Goal: Share content

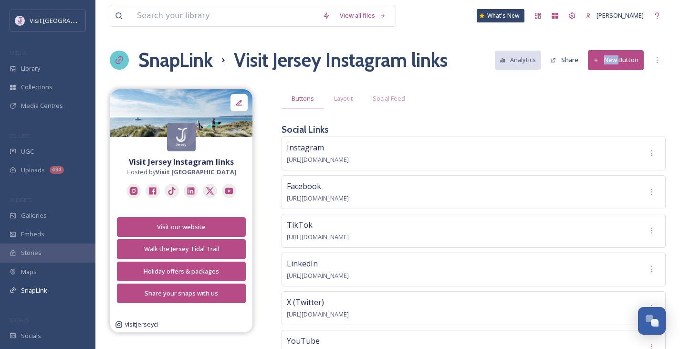
scroll to position [878, 0]
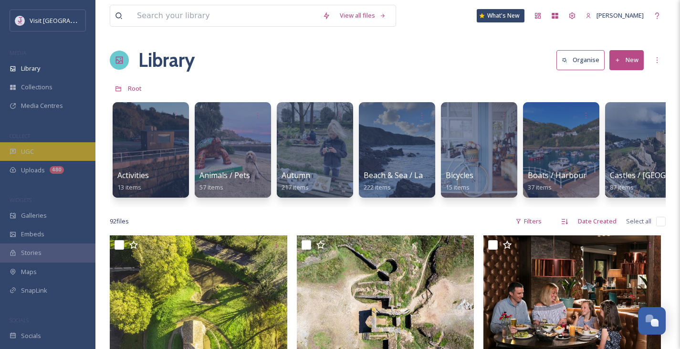
click at [53, 145] on div "UGC" at bounding box center [47, 151] width 95 height 19
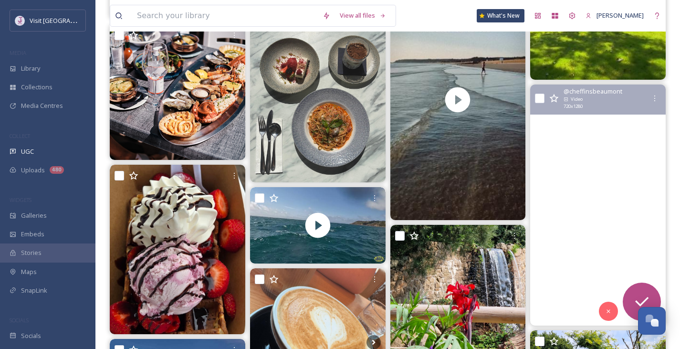
scroll to position [309, 0]
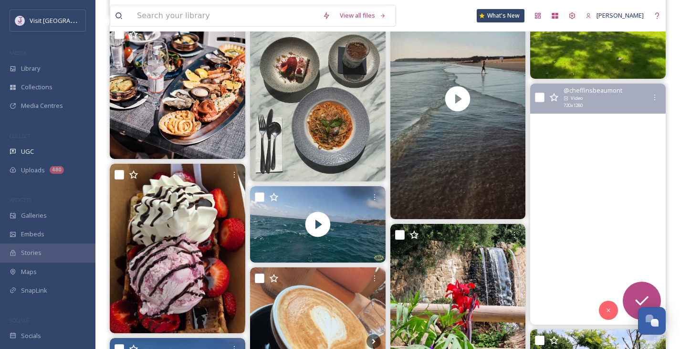
click at [642, 223] on video "There’s something about this room... ✨🍷\a\aOur Gastro Lounge at Cheffins is ful…" at bounding box center [598, 204] width 136 height 241
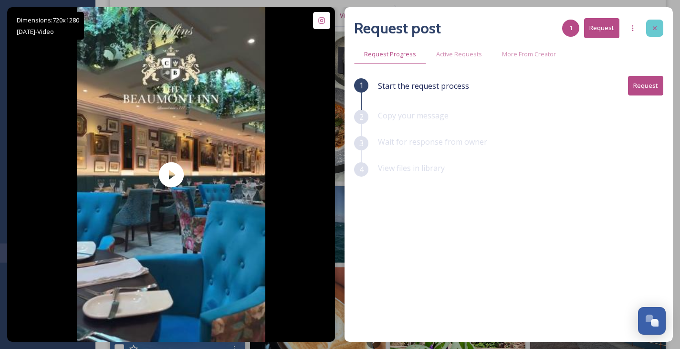
click at [661, 24] on div at bounding box center [654, 28] width 17 height 17
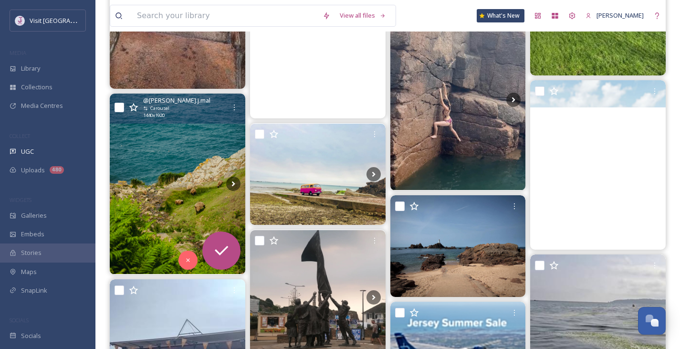
scroll to position [1314, 0]
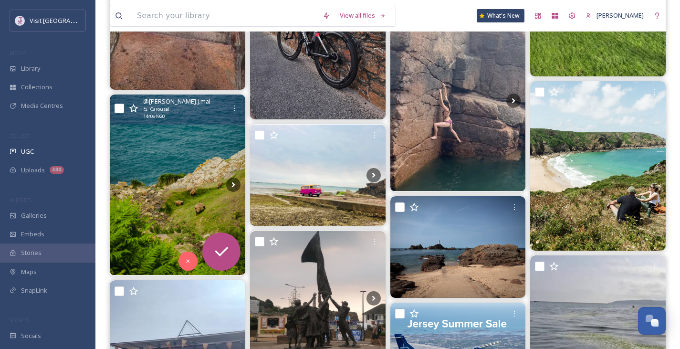
click at [172, 157] on img at bounding box center [178, 185] width 136 height 180
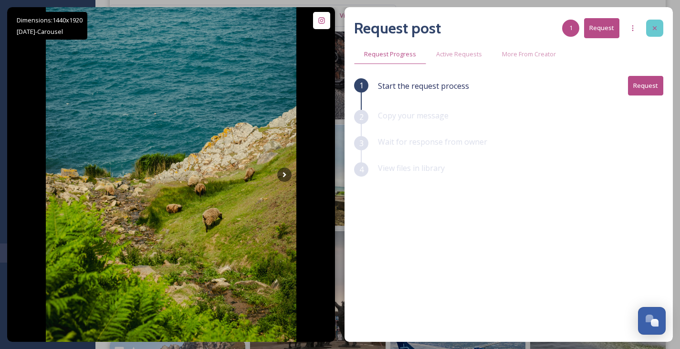
click at [660, 27] on div at bounding box center [654, 28] width 17 height 17
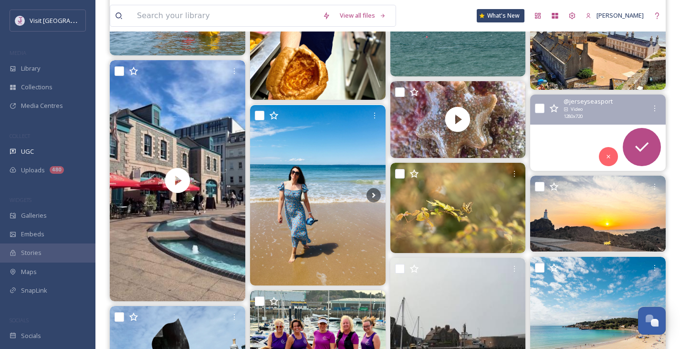
scroll to position [1862, 0]
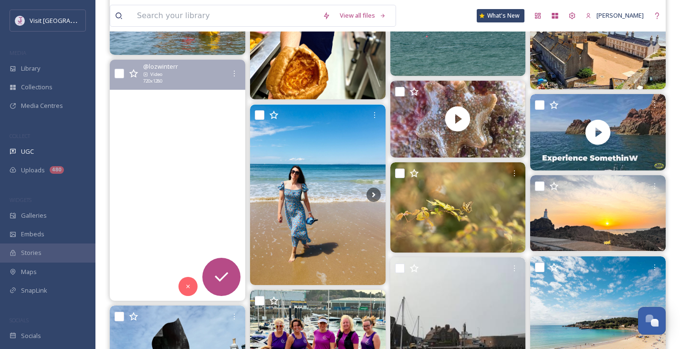
click at [207, 161] on video "summer days in jersey that feels like hoziers yell 💙 🌊 🐋 🌞 ✨ 🛥️ \a\a📍 st helier…" at bounding box center [178, 180] width 136 height 241
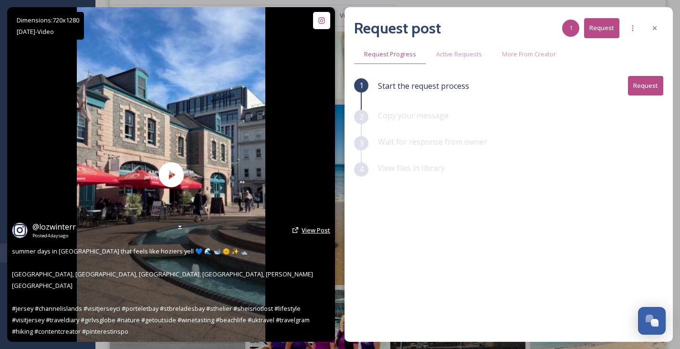
click at [304, 234] on span "View Post" at bounding box center [316, 230] width 29 height 9
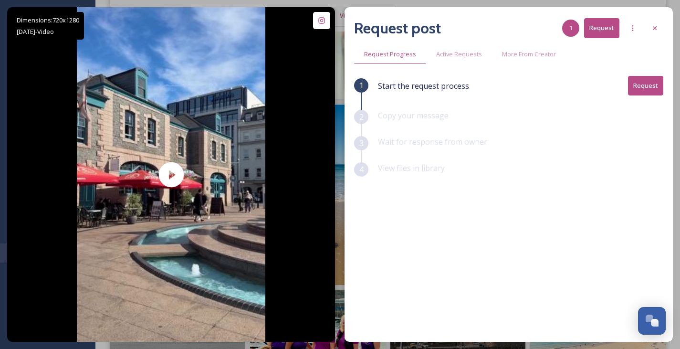
click at [648, 84] on button "Request" at bounding box center [645, 86] width 35 height 20
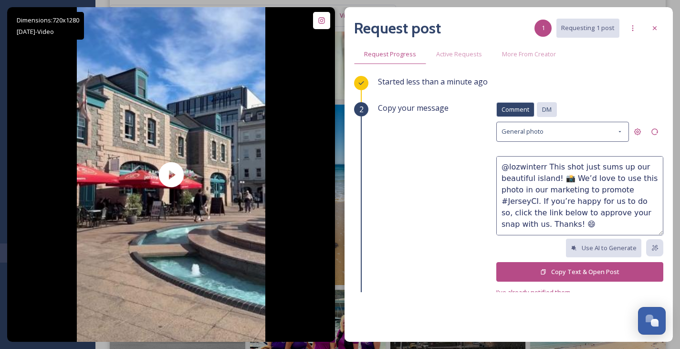
click at [542, 112] on span "DM" at bounding box center [547, 109] width 10 height 9
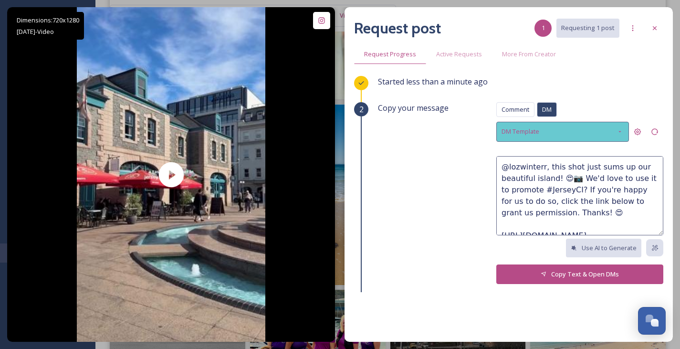
click at [572, 131] on div "DM Template" at bounding box center [563, 132] width 133 height 20
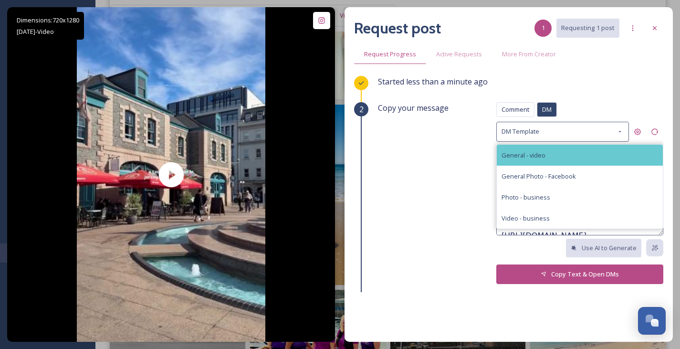
click at [558, 158] on div "General - video" at bounding box center [580, 155] width 166 height 21
type textarea "@lozwinterr This video just sums up our beautiful island! 📸 We’d love to use it…"
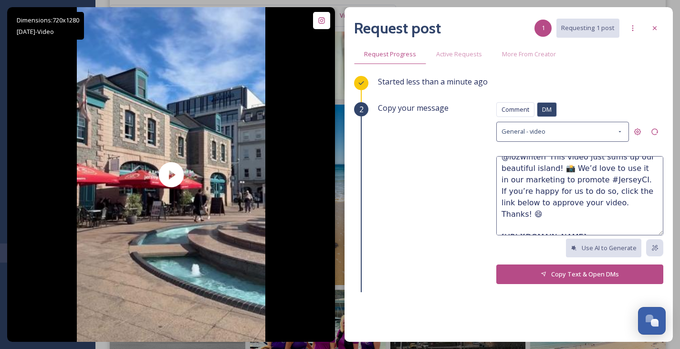
scroll to position [11, 0]
click at [541, 273] on icon at bounding box center [544, 274] width 6 height 6
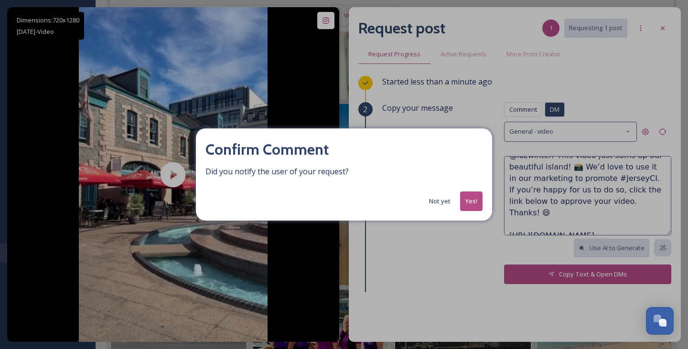
click at [469, 208] on button "Yes!" at bounding box center [471, 201] width 22 height 20
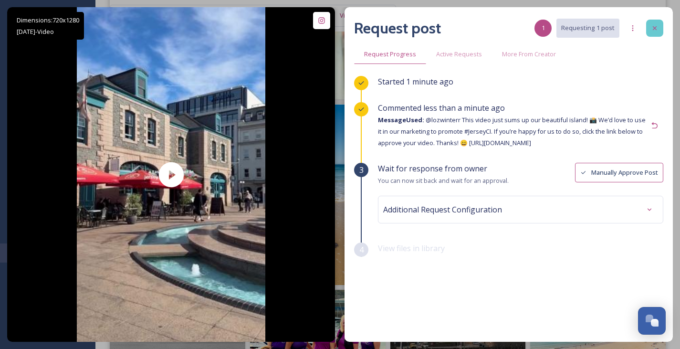
click at [661, 24] on div at bounding box center [654, 28] width 17 height 17
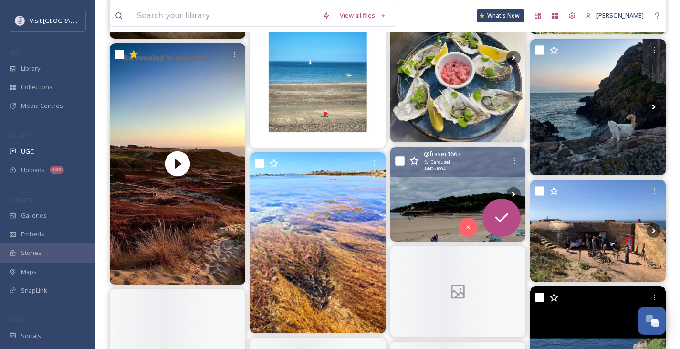
scroll to position [4488, 0]
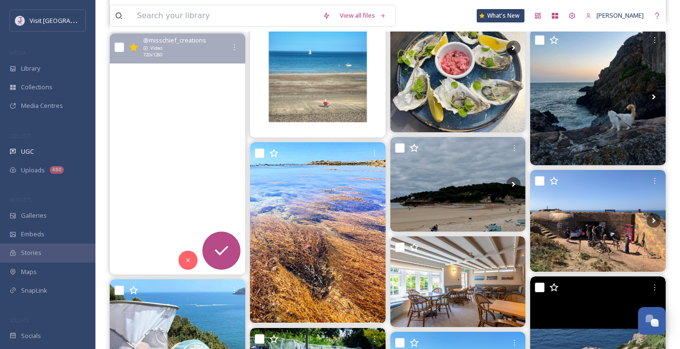
click at [186, 158] on video "The end of the day in Jersey, a view of St Ouen’s bay from the top of the dunes…" at bounding box center [178, 153] width 136 height 241
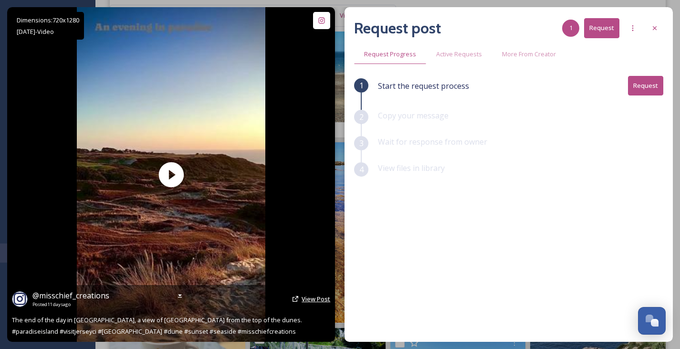
click at [311, 296] on span "View Post" at bounding box center [316, 299] width 29 height 9
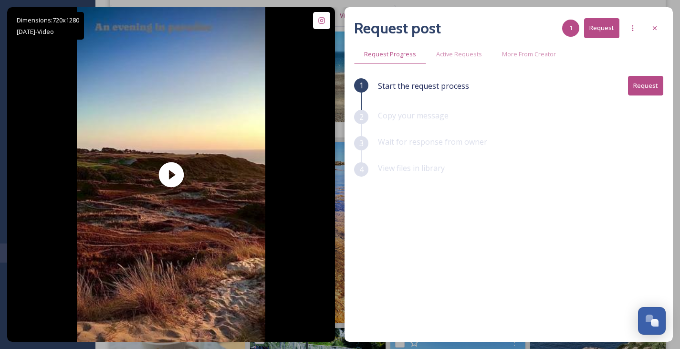
click at [648, 86] on button "Request" at bounding box center [645, 86] width 35 height 20
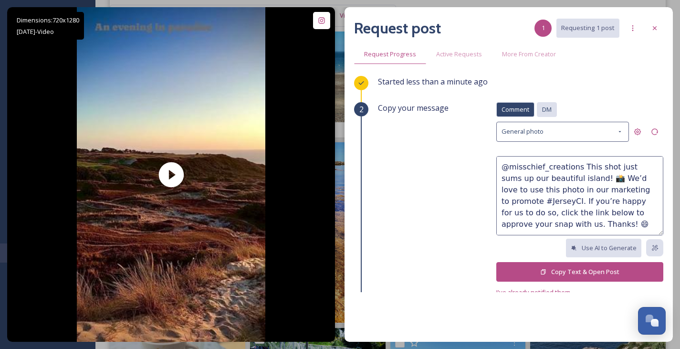
click at [544, 106] on span "DM" at bounding box center [547, 109] width 10 height 9
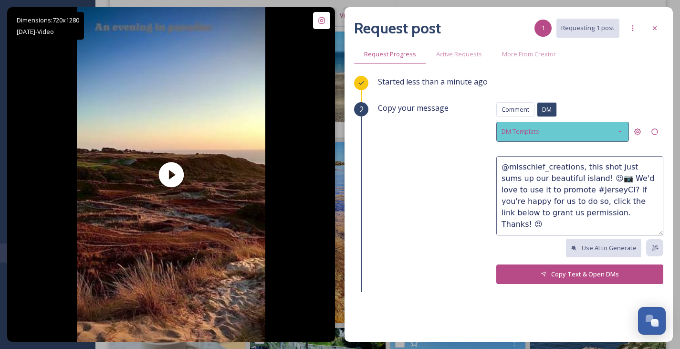
click at [567, 133] on div "DM Template" at bounding box center [563, 132] width 133 height 20
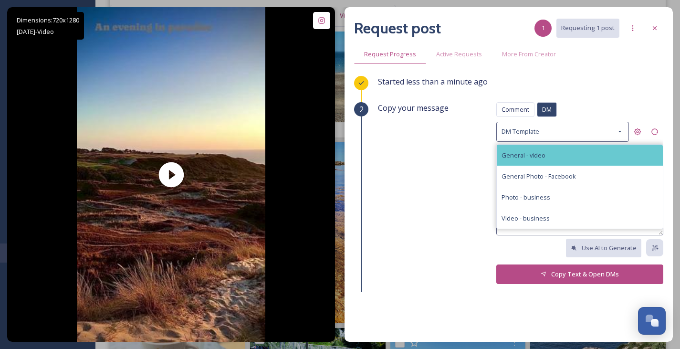
click at [551, 152] on div "General - video" at bounding box center [580, 155] width 166 height 21
type textarea "@misschief_creations This video just sums up our beautiful island! 📸 We’d love …"
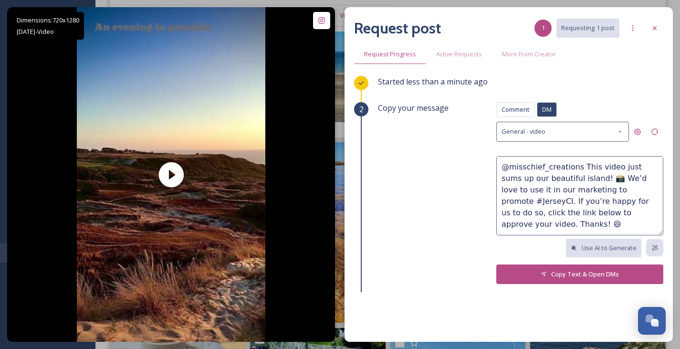
scroll to position [11, 0]
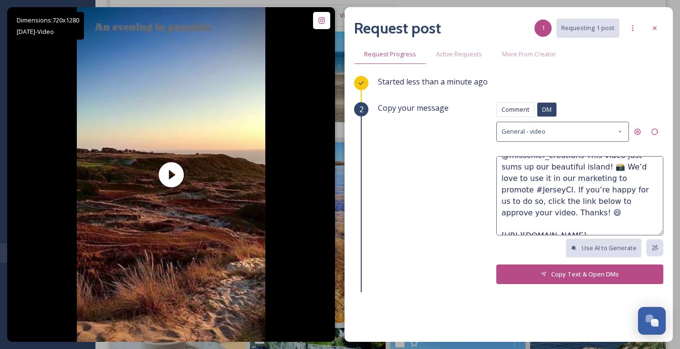
click at [544, 273] on button "Copy Text & Open DMs" at bounding box center [580, 275] width 167 height 20
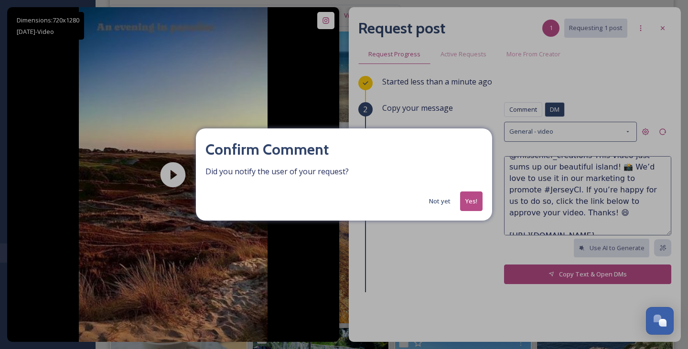
click at [467, 200] on button "Yes!" at bounding box center [471, 201] width 22 height 20
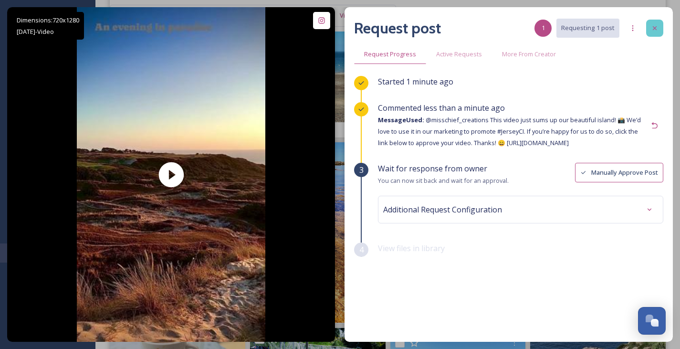
click at [659, 28] on div at bounding box center [654, 28] width 17 height 17
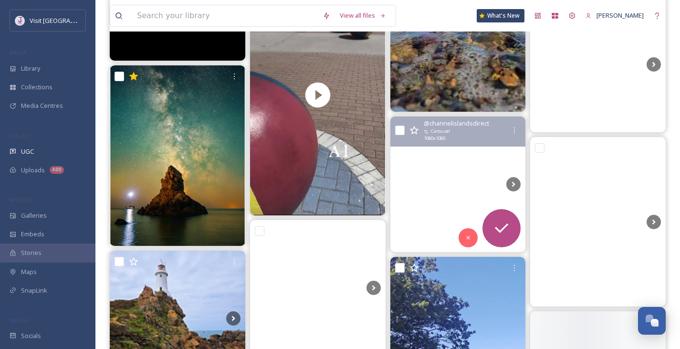
scroll to position [7511, 0]
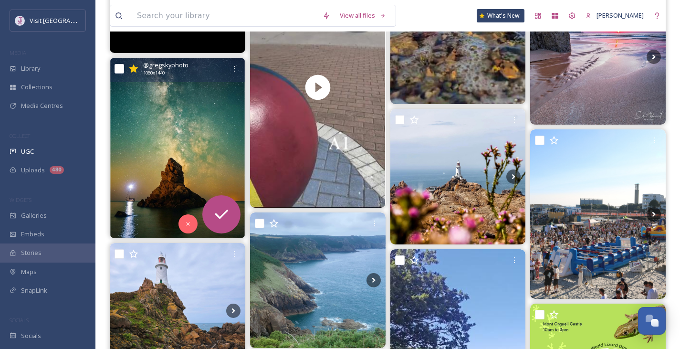
click at [193, 139] on img at bounding box center [178, 148] width 136 height 180
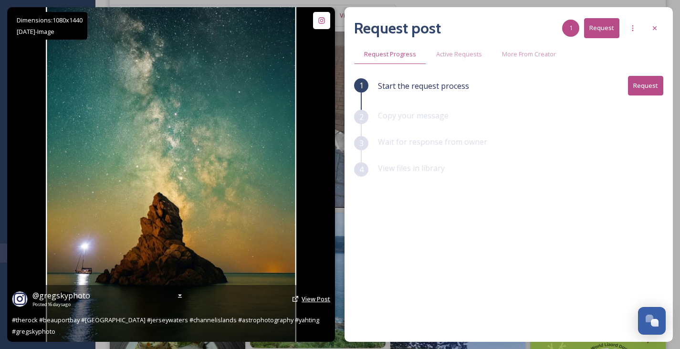
click at [305, 303] on span "View Post" at bounding box center [316, 299] width 29 height 9
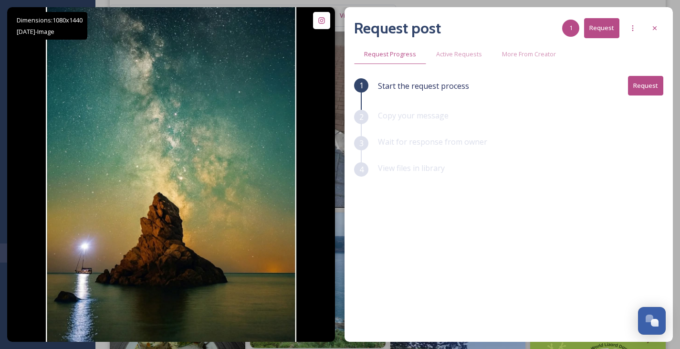
click at [643, 84] on button "Request" at bounding box center [645, 86] width 35 height 20
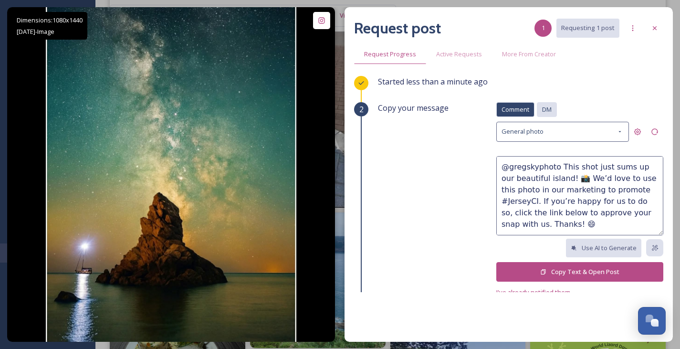
click at [548, 112] on div "DM" at bounding box center [547, 109] width 20 height 15
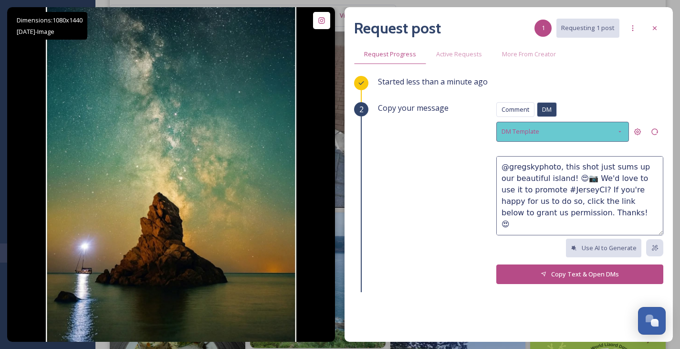
click at [578, 122] on div "DM Template" at bounding box center [563, 132] width 133 height 20
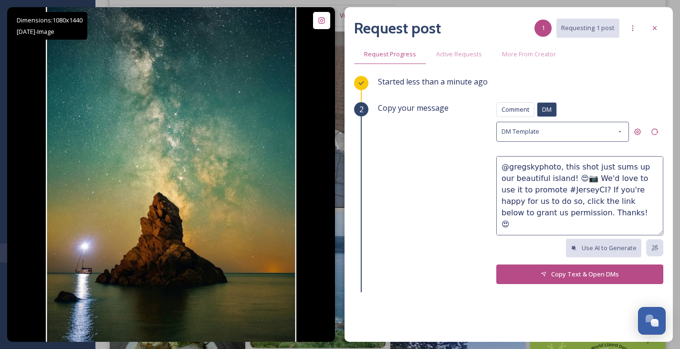
click at [604, 95] on div "Started less than a minute ago" at bounding box center [521, 89] width 286 height 26
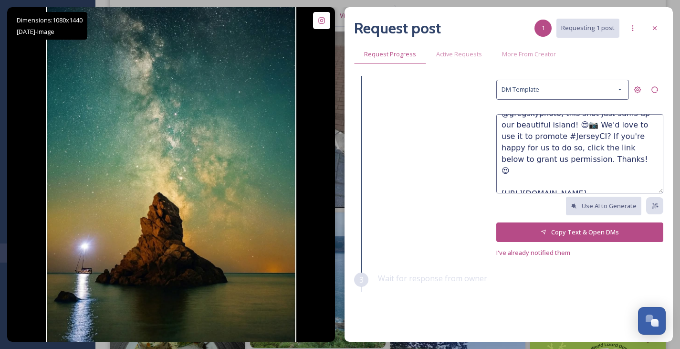
scroll to position [42, 0]
click at [611, 231] on button "Copy Text & Open DMs" at bounding box center [580, 232] width 167 height 20
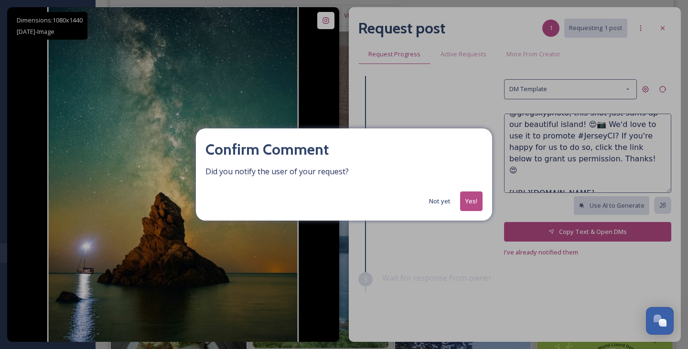
click at [467, 205] on button "Yes!" at bounding box center [471, 201] width 22 height 20
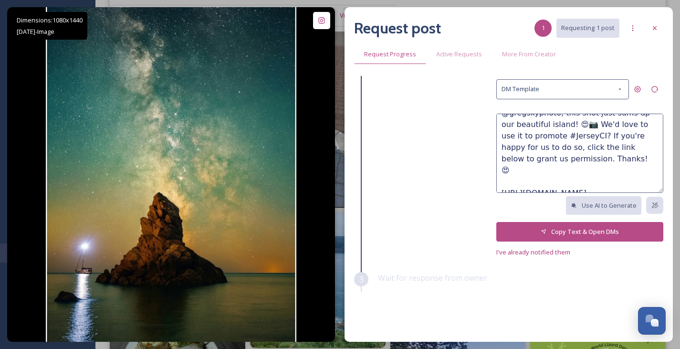
scroll to position [0, 0]
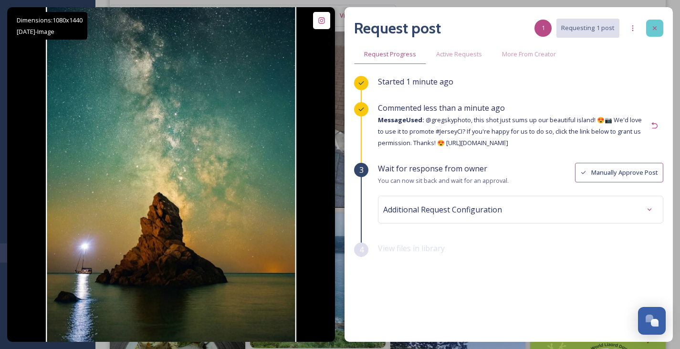
click at [657, 23] on div at bounding box center [654, 28] width 17 height 17
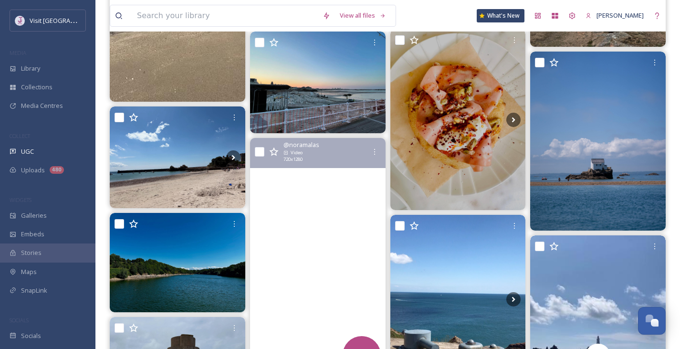
scroll to position [9430, 0]
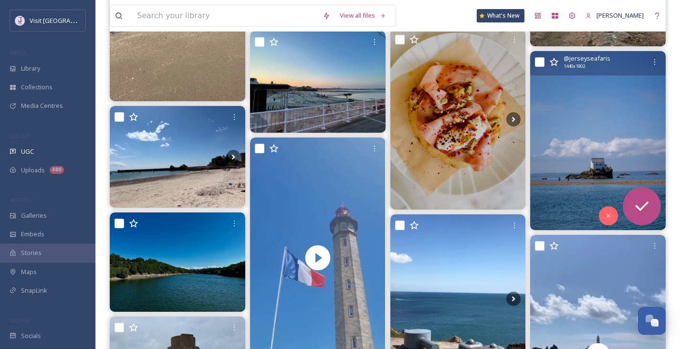
click at [624, 115] on img at bounding box center [598, 140] width 136 height 179
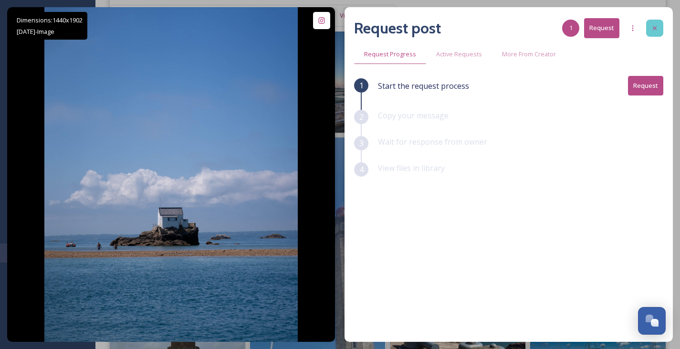
click at [657, 27] on icon at bounding box center [655, 28] width 8 height 8
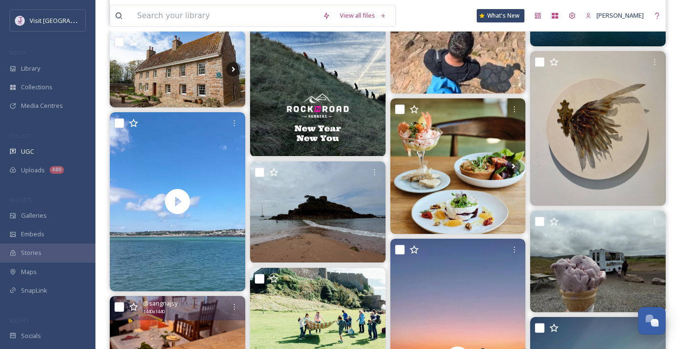
scroll to position [10145, 0]
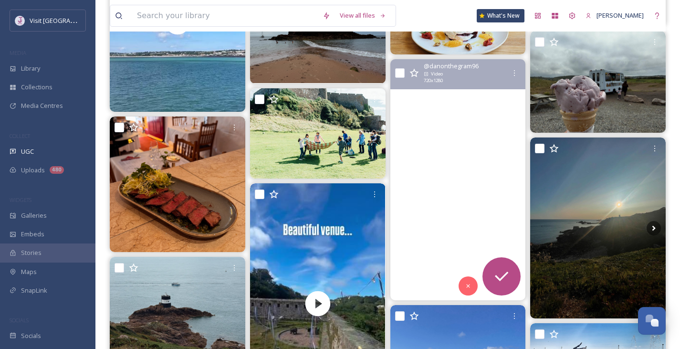
click at [505, 174] on video "“Last Light at L’Etacq” \a\aOne thing that Jersey never fails is, producing an …" at bounding box center [458, 179] width 136 height 241
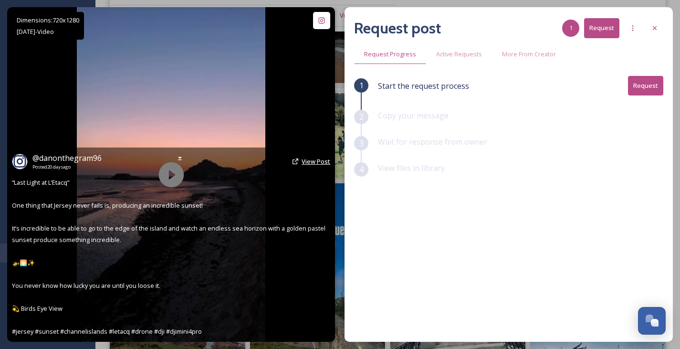
click at [303, 163] on span "View Post" at bounding box center [316, 161] width 29 height 9
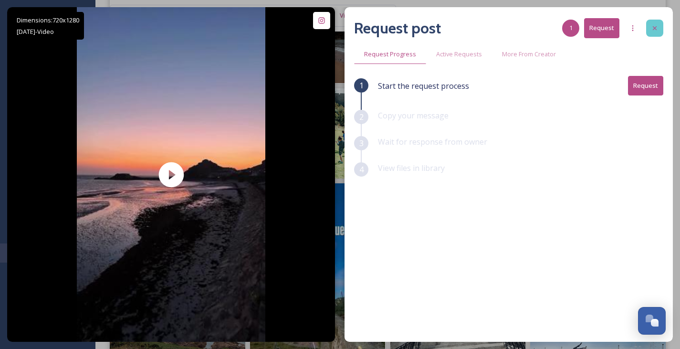
click at [659, 25] on div at bounding box center [654, 28] width 17 height 17
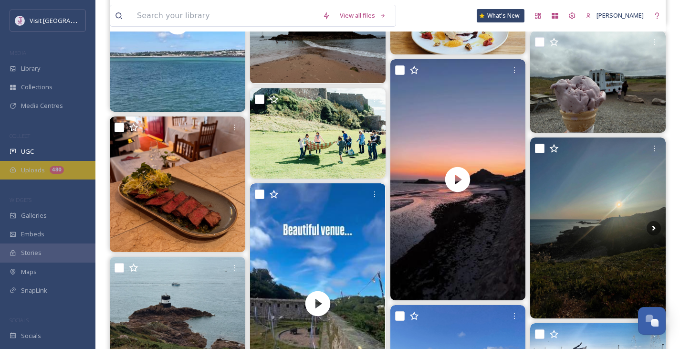
click at [47, 174] on div "Uploads 480" at bounding box center [47, 170] width 95 height 19
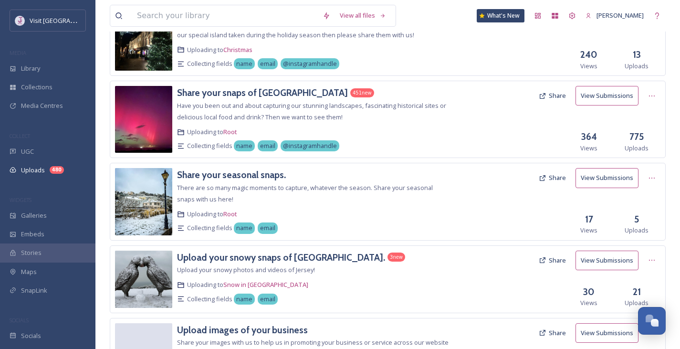
scroll to position [198, 0]
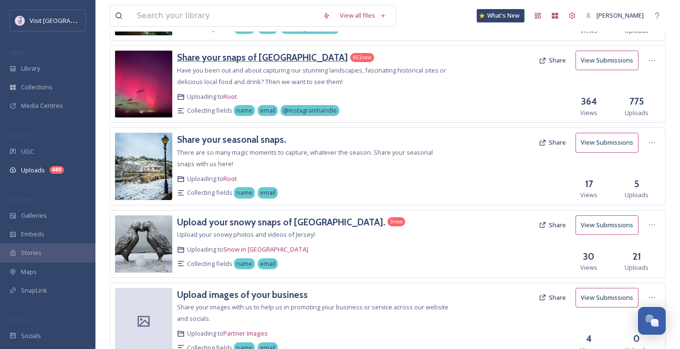
click at [218, 60] on h3 "Share your snaps of [GEOGRAPHIC_DATA]" at bounding box center [262, 57] width 171 height 11
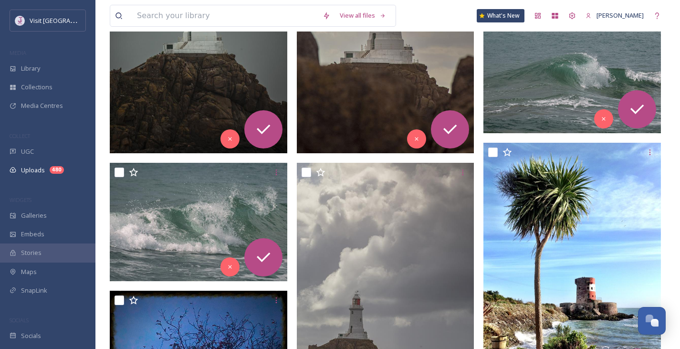
scroll to position [335, 0]
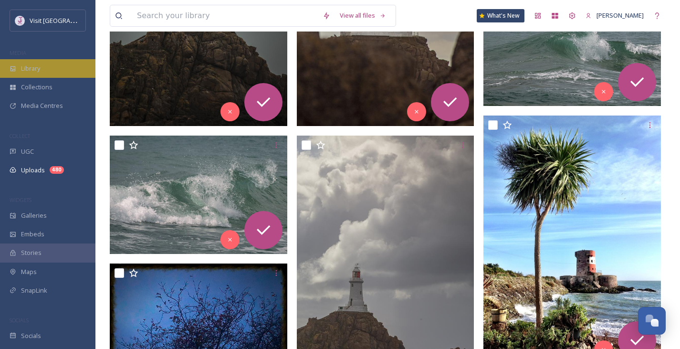
click at [36, 65] on span "Library" at bounding box center [30, 68] width 19 height 9
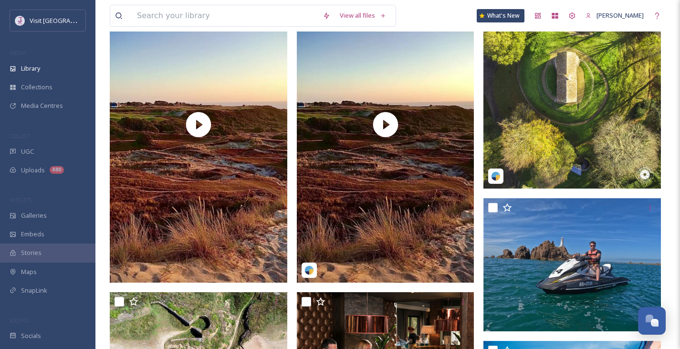
scroll to position [279, 0]
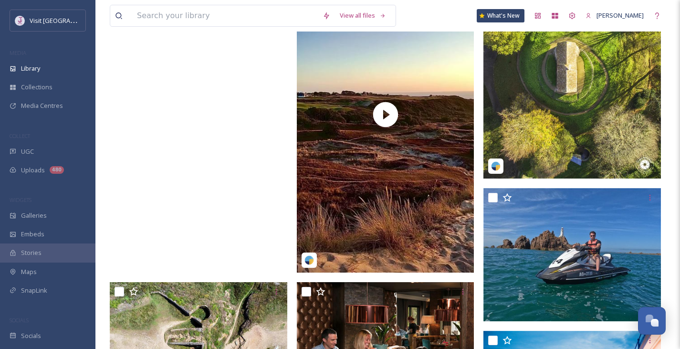
click at [240, 161] on video "misschief_creations-IMG_7825.mov" at bounding box center [199, 115] width 178 height 316
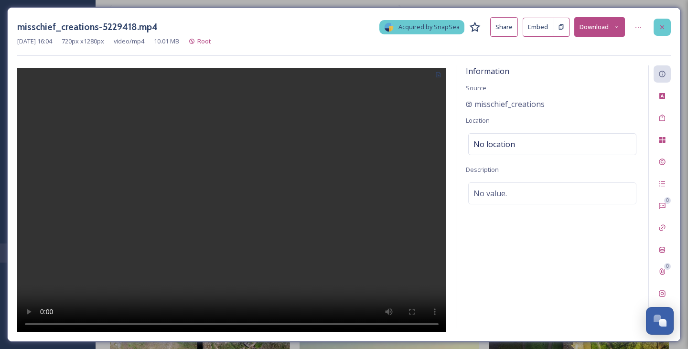
click at [657, 21] on div at bounding box center [661, 27] width 17 height 17
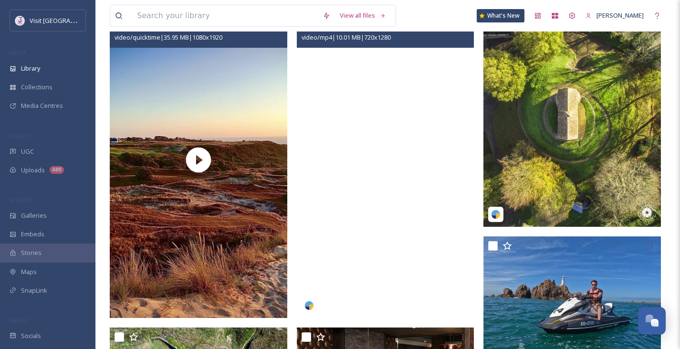
scroll to position [235, 0]
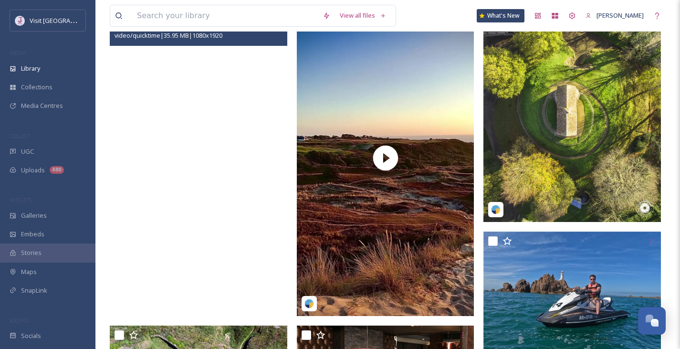
click at [264, 199] on video "misschief_creations-IMG_7825.mov" at bounding box center [199, 158] width 178 height 316
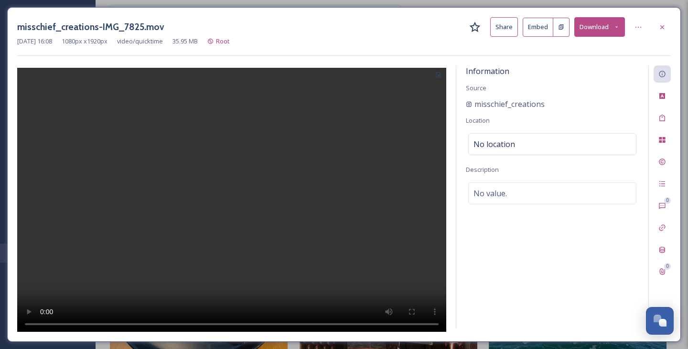
click at [606, 26] on button "Download" at bounding box center [599, 27] width 51 height 20
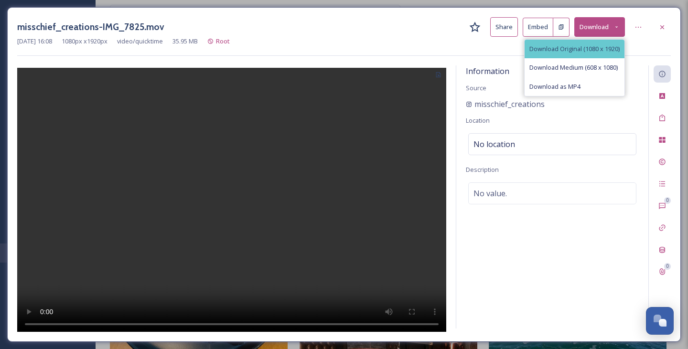
click at [568, 47] on span "Download Original (1080 x 1920)" at bounding box center [574, 48] width 90 height 9
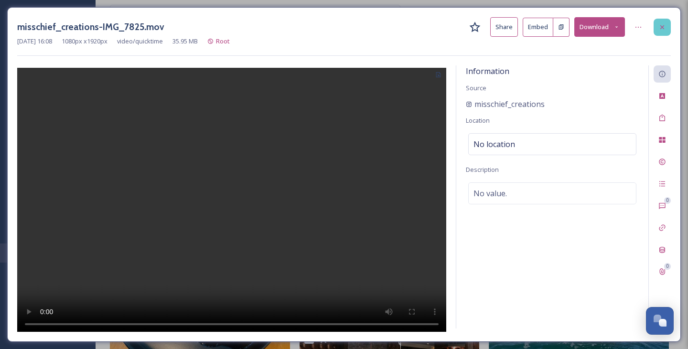
click at [668, 22] on div at bounding box center [661, 27] width 17 height 17
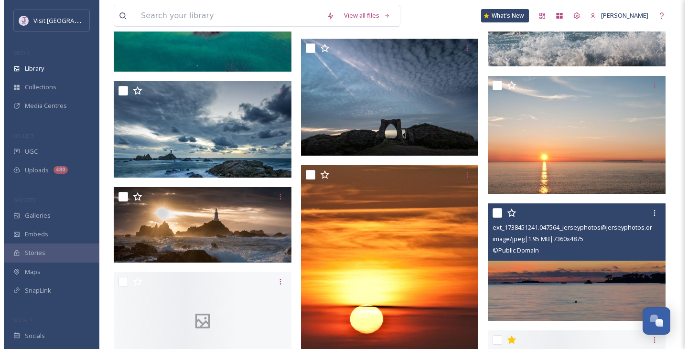
scroll to position [2180, 0]
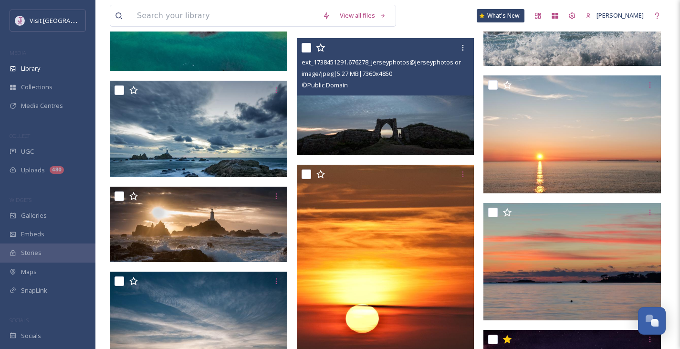
click at [430, 135] on img at bounding box center [386, 96] width 178 height 117
